Goal: Transaction & Acquisition: Download file/media

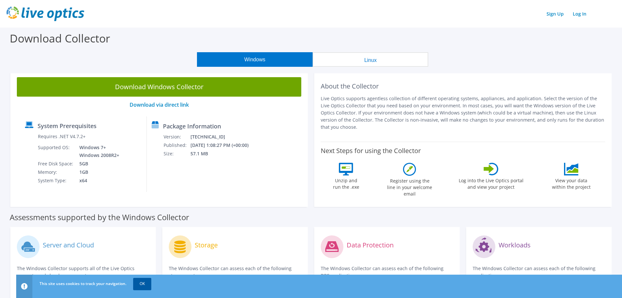
click at [140, 285] on link "OK" at bounding box center [142, 284] width 18 height 12
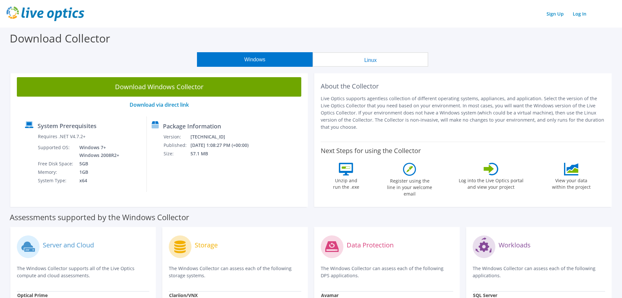
click at [371, 62] on button "Linux" at bounding box center [371, 59] width 116 height 15
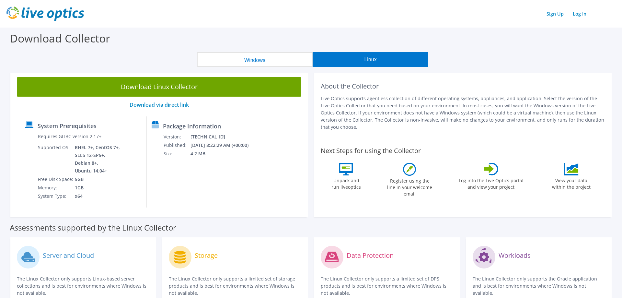
click at [273, 58] on button "Windows" at bounding box center [255, 59] width 116 height 15
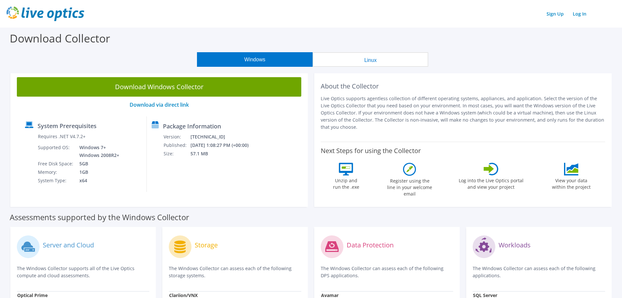
click at [351, 53] on button "Linux" at bounding box center [371, 59] width 116 height 15
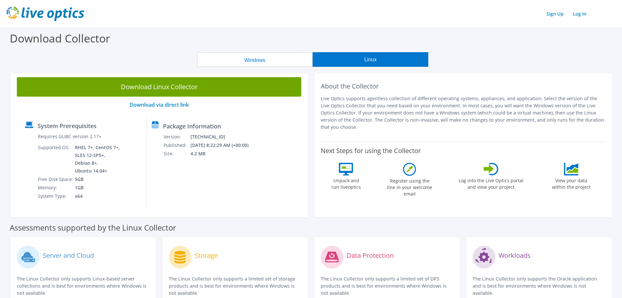
click at [288, 55] on button "Windows" at bounding box center [255, 59] width 116 height 15
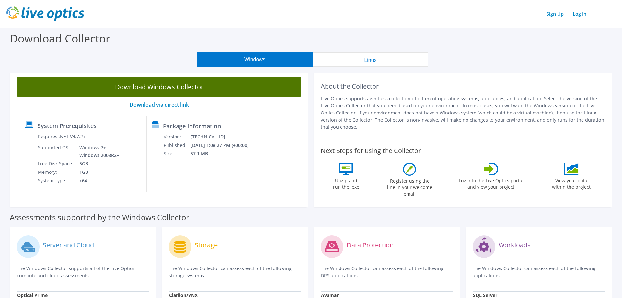
click at [168, 87] on link "Download Windows Collector" at bounding box center [159, 86] width 284 height 19
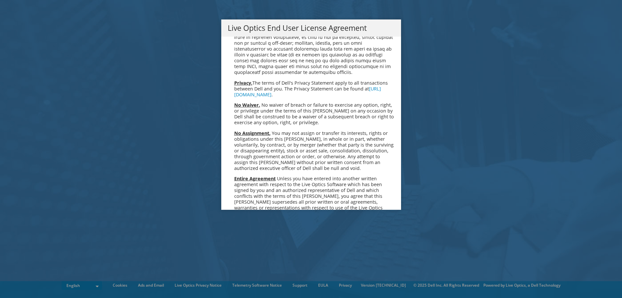
scroll to position [2375, 0]
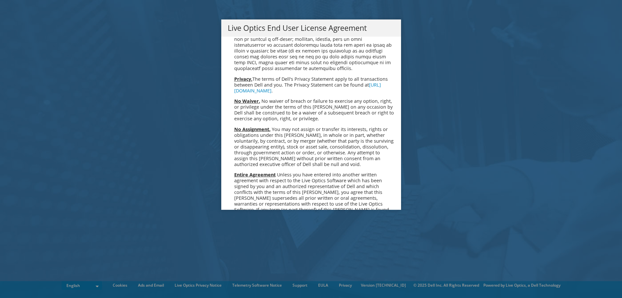
click at [249, 270] on link "Accept" at bounding box center [244, 278] width 33 height 16
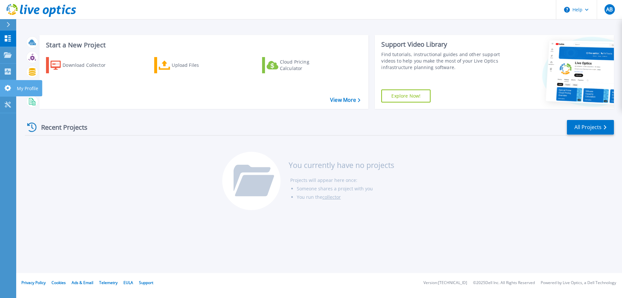
click at [11, 92] on link "My Profile My Profile" at bounding box center [8, 88] width 16 height 17
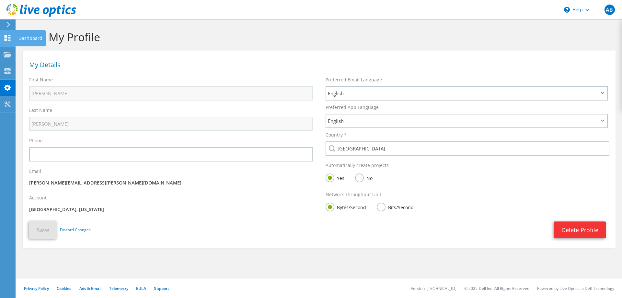
click at [22, 39] on div "Dashboard" at bounding box center [30, 38] width 30 height 16
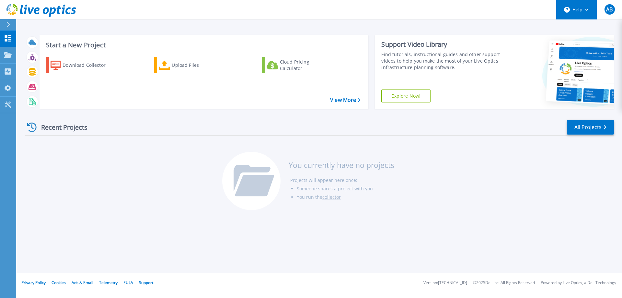
click at [590, 13] on button "Help" at bounding box center [576, 9] width 40 height 19
click at [584, 13] on button "Help" at bounding box center [576, 9] width 40 height 19
click at [7, 103] on icon at bounding box center [8, 104] width 6 height 6
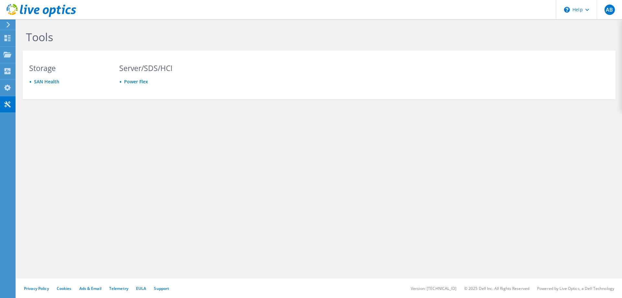
click at [7, 88] on icon at bounding box center [8, 88] width 8 height 6
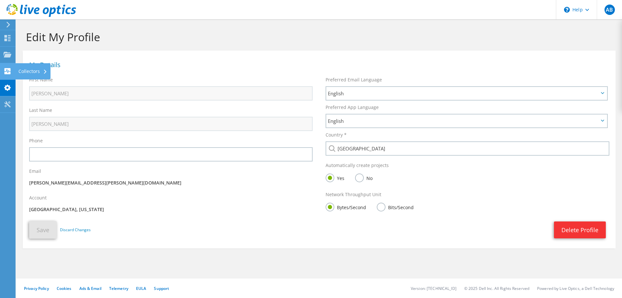
click at [25, 71] on div "Collectors" at bounding box center [32, 71] width 35 height 16
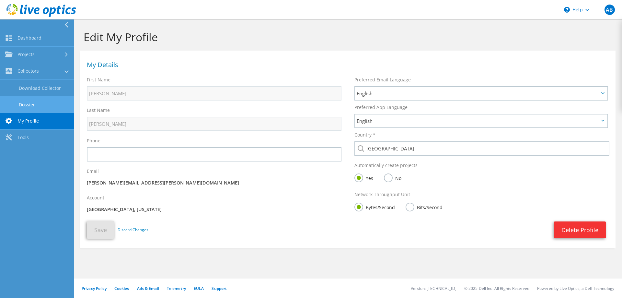
click at [27, 104] on link "Dossier" at bounding box center [37, 104] width 74 height 17
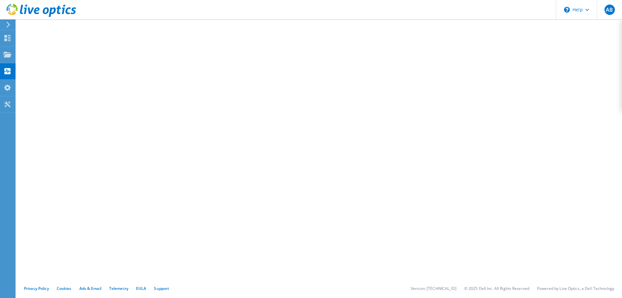
click at [4, 25] on div at bounding box center [7, 25] width 7 height 6
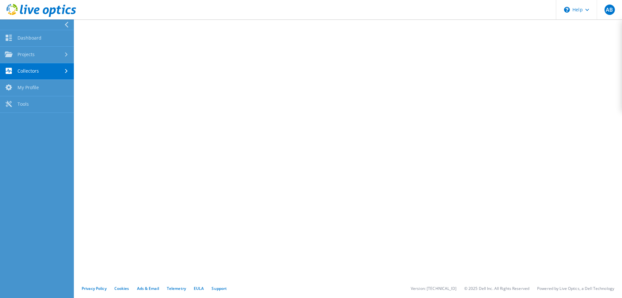
click at [34, 6] on icon at bounding box center [41, 10] width 70 height 13
